Goal: Use online tool/utility

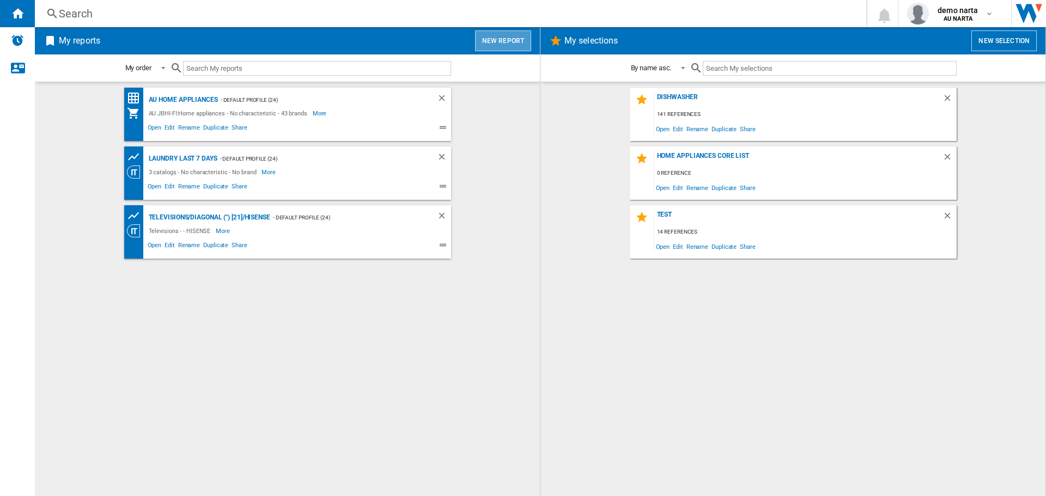
click at [508, 48] on button "New report" at bounding box center [503, 41] width 56 height 21
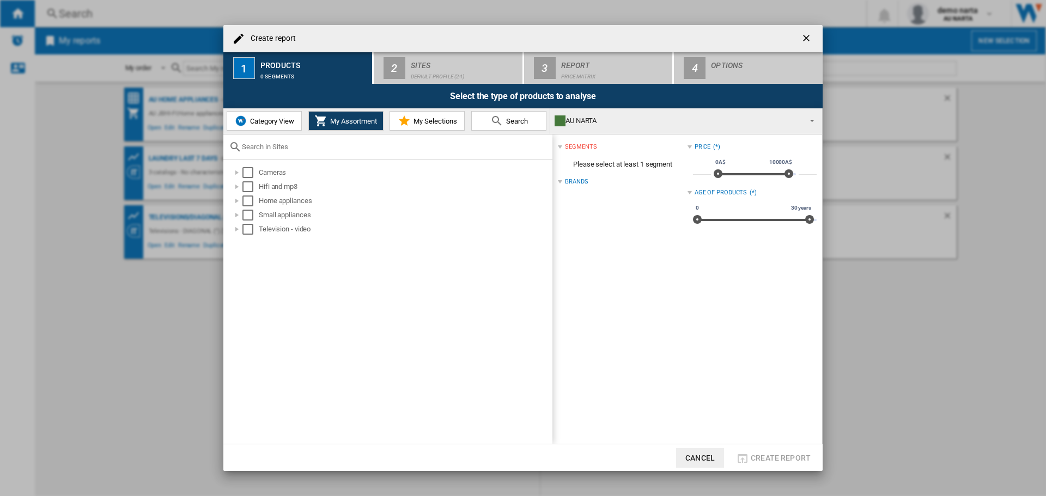
click at [264, 117] on span "Category View" at bounding box center [270, 121] width 47 height 8
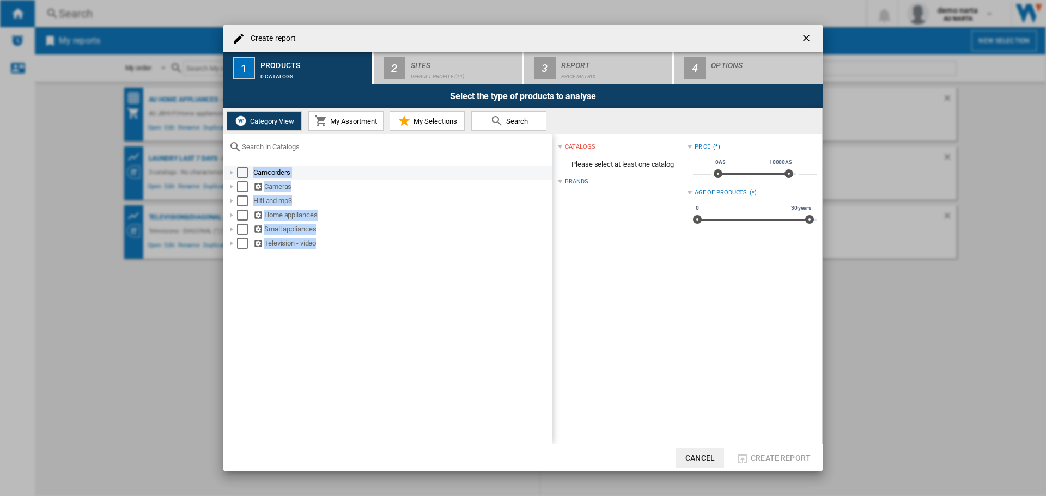
drag, startPoint x: 324, startPoint y: 250, endPoint x: 256, endPoint y: 171, distance: 104.6
click at [256, 171] on ol "Camcorders Cameras Hifi and mp3 Home appliances Small appliances Television - v…" at bounding box center [387, 208] width 329 height 85
copy ol "Camcorders Cameras Hifi and mp3 Home appliances Small appliances Television - v…"
click at [806, 40] on ng-md-icon "getI18NText('BUTTONS.CLOSE_DIALOG')" at bounding box center [807, 39] width 13 height 13
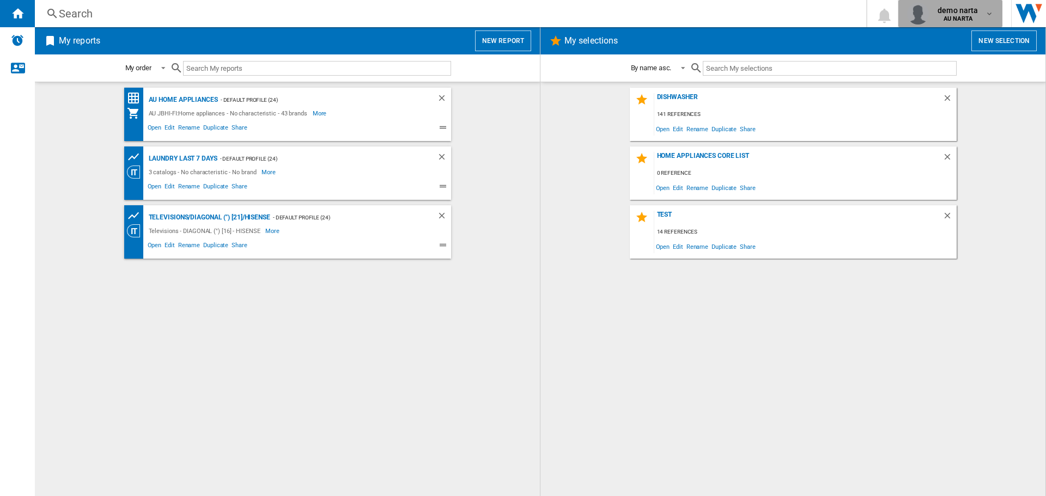
click at [986, 13] on md-icon "button" at bounding box center [989, 13] width 9 height 9
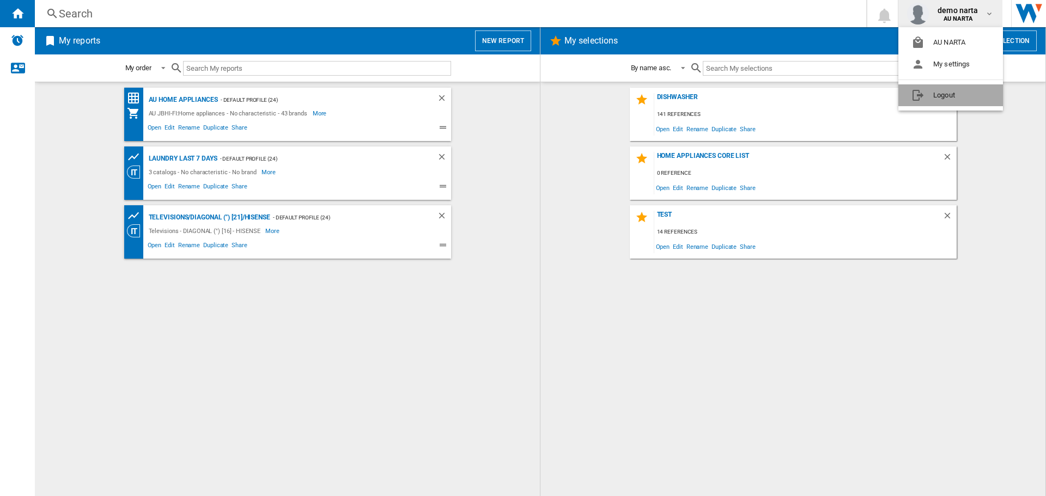
click at [936, 94] on button "Logout" at bounding box center [950, 95] width 105 height 22
